Goal: Obtain resource: Obtain resource

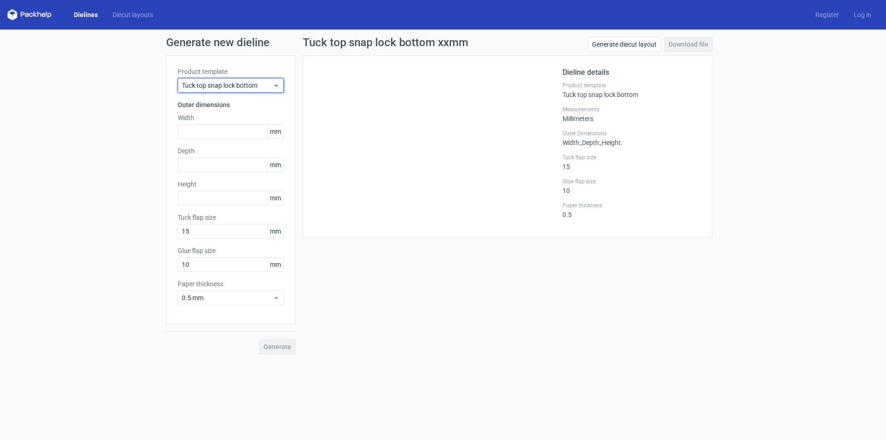
click at [222, 80] on div "Tuck top snap lock bottom" at bounding box center [231, 85] width 106 height 15
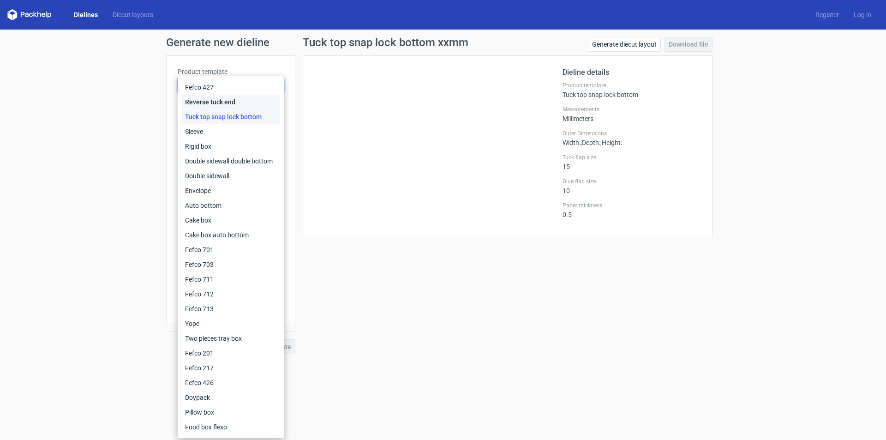
click at [213, 99] on div "Reverse tuck end" at bounding box center [230, 102] width 99 height 15
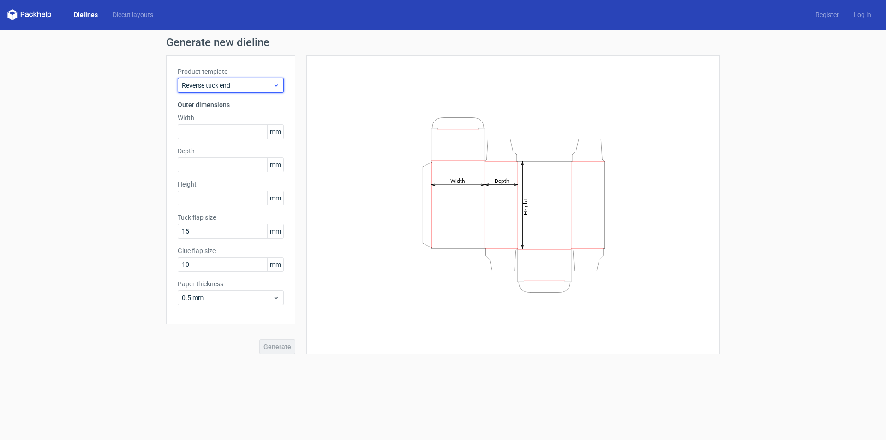
click at [220, 81] on span "Reverse tuck end" at bounding box center [227, 85] width 91 height 9
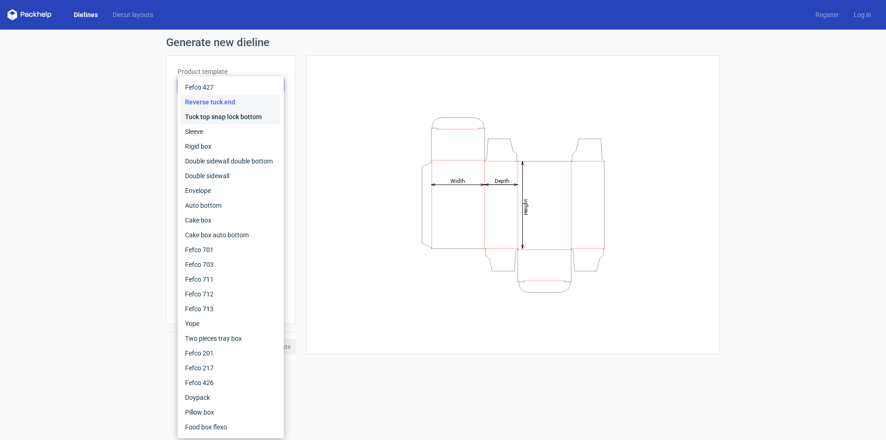
click at [218, 120] on div "Tuck top snap lock bottom" at bounding box center [230, 116] width 99 height 15
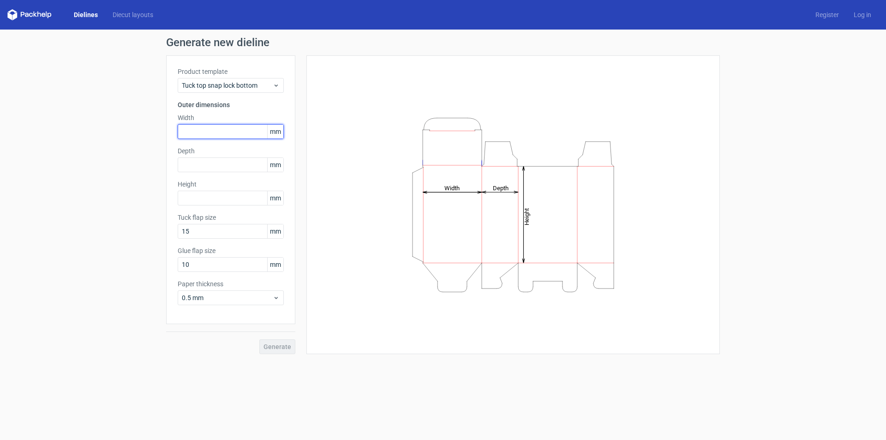
drag, startPoint x: 194, startPoint y: 134, endPoint x: 246, endPoint y: 196, distance: 81.2
click at [194, 133] on input "text" at bounding box center [231, 131] width 106 height 15
type input "106"
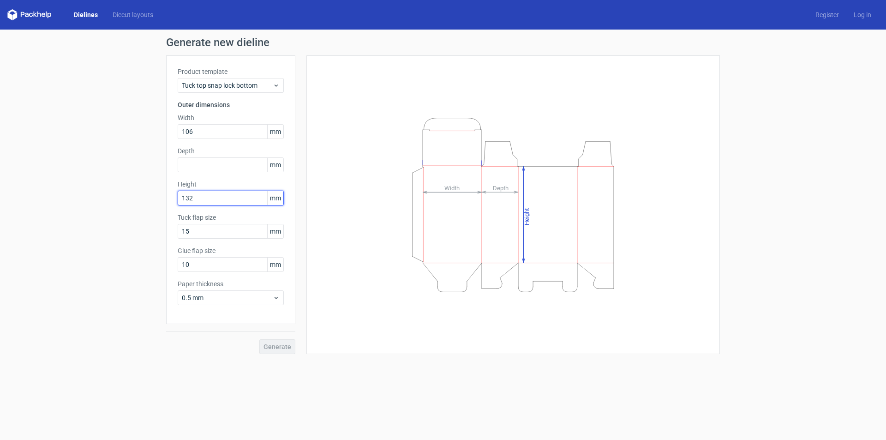
type input "132"
click at [194, 161] on input "text" at bounding box center [231, 164] width 106 height 15
type input "47"
drag, startPoint x: 201, startPoint y: 232, endPoint x: 143, endPoint y: 247, distance: 59.8
click at [159, 233] on div "Generate new dieline Product template Tuck top snap lock bottom Outer dimension…" at bounding box center [443, 196] width 886 height 332
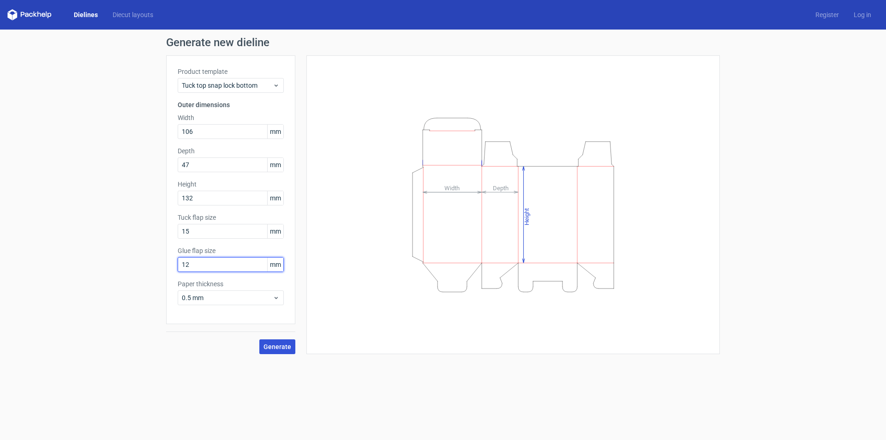
type input "12"
click at [275, 343] on span "Generate" at bounding box center [277, 346] width 28 height 6
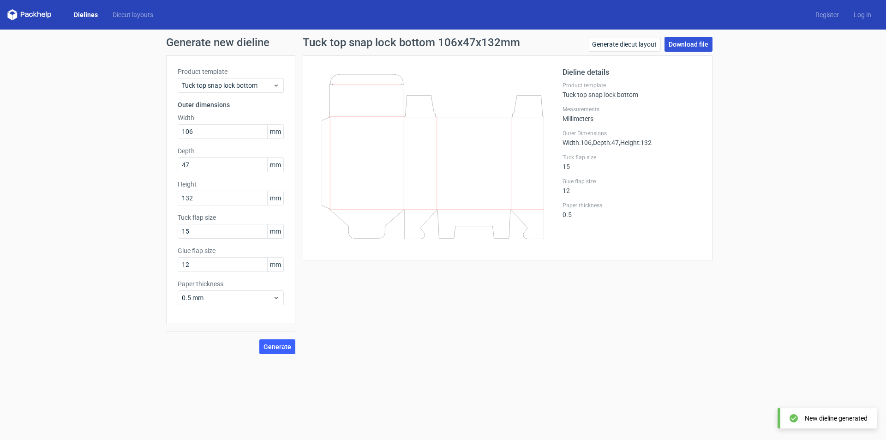
click at [685, 46] on link "Download file" at bounding box center [688, 44] width 48 height 15
